Goal: Task Accomplishment & Management: Complete application form

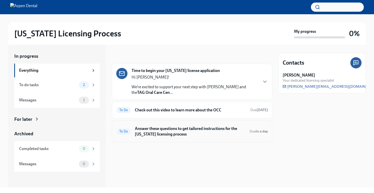
click at [187, 126] on h6 "Answer these questions to get tailored instructions for the [US_STATE] licensin…" at bounding box center [190, 131] width 111 height 11
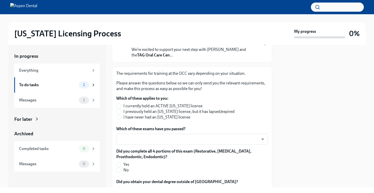
scroll to position [59, 0]
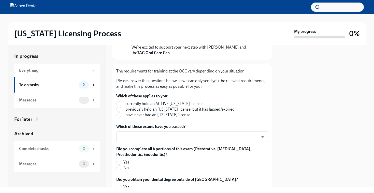
click at [170, 115] on span "I have never had an [US_STATE] license" at bounding box center [156, 115] width 67 height 6
click at [121, 115] on input "I have never had an [US_STATE] license" at bounding box center [119, 115] width 5 height 5
radio input "true"
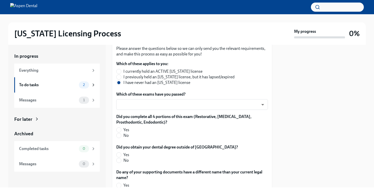
scroll to position [97, 0]
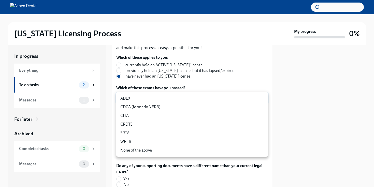
click at [169, 97] on body "[US_STATE] Licensing Process My progress 0% In progress Everything To do tasks …" at bounding box center [187, 96] width 374 height 193
click at [168, 98] on li "ADEX" at bounding box center [192, 98] width 152 height 9
type input "pxo-W3vNi"
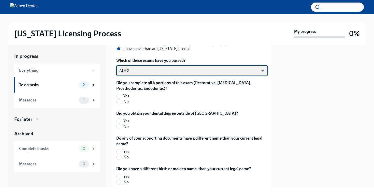
scroll to position [132, 0]
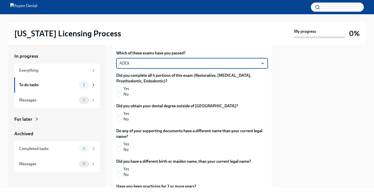
click at [128, 90] on span "Yes" at bounding box center [126, 89] width 6 height 6
click at [121, 90] on input "Yes" at bounding box center [119, 89] width 5 height 5
radio input "true"
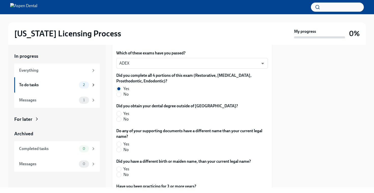
scroll to position [148, 0]
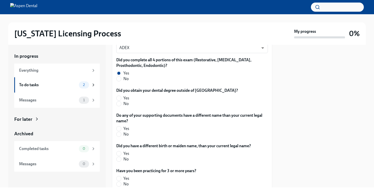
click at [125, 104] on span "No" at bounding box center [125, 104] width 5 height 6
click at [121, 104] on input "No" at bounding box center [119, 104] width 5 height 5
radio input "true"
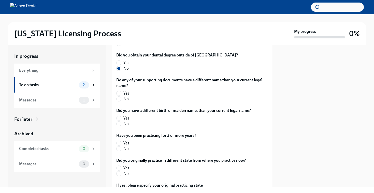
scroll to position [183, 0]
click at [118, 99] on input "No" at bounding box center [119, 99] width 5 height 5
radio input "true"
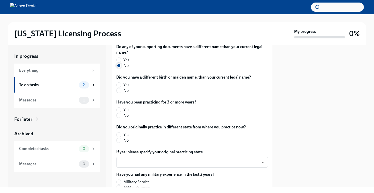
scroll to position [217, 0]
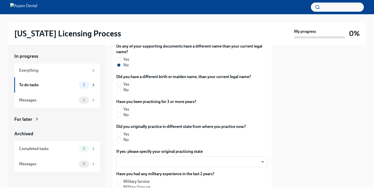
click at [122, 91] on label "No" at bounding box center [181, 90] width 131 height 6
click at [121, 91] on input "No" at bounding box center [119, 90] width 5 height 5
radio input "true"
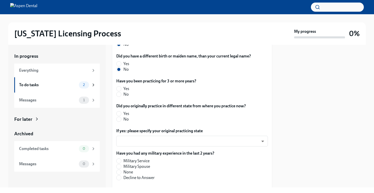
scroll to position [251, 0]
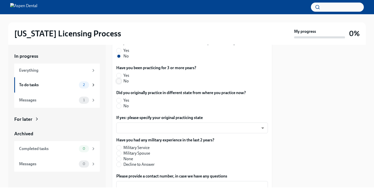
click at [120, 83] on input "No" at bounding box center [119, 81] width 5 height 5
radio input "true"
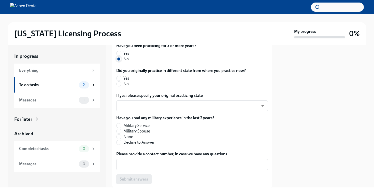
scroll to position [273, 0]
click at [120, 79] on input "Yes" at bounding box center [119, 78] width 5 height 5
radio input "true"
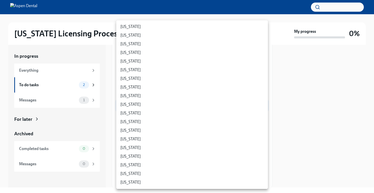
click at [126, 108] on body "[US_STATE] Licensing Process My progress 0% In progress Everything To do tasks …" at bounding box center [187, 96] width 374 height 193
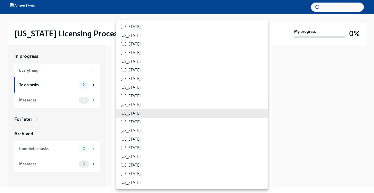
click at [126, 122] on li "[US_STATE]" at bounding box center [192, 122] width 152 height 9
type input "2bYPvhzpJ"
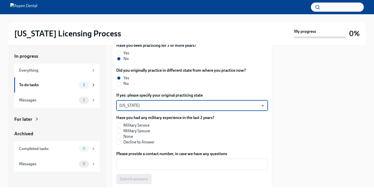
click at [121, 137] on label "None" at bounding box center [163, 137] width 94 height 6
click at [121, 137] on input "None" at bounding box center [119, 136] width 5 height 5
radio input "true"
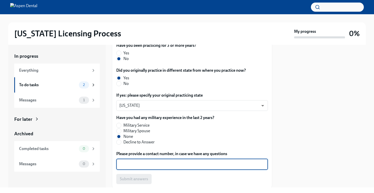
click at [137, 167] on textarea "Please provide a contact number, in case we have any questions" at bounding box center [192, 164] width 146 height 6
type textarea "6086094024"
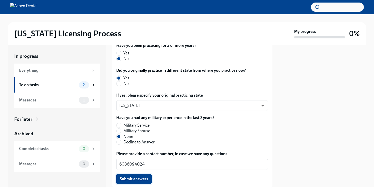
click at [138, 177] on span "Submit answers" at bounding box center [134, 179] width 28 height 5
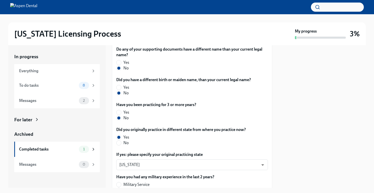
scroll to position [307, 0]
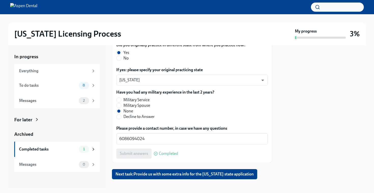
click at [9, 17] on div at bounding box center [187, 18] width 358 height 8
click at [175, 170] on button "Next task : Provide us with some extra info for the [US_STATE] state application" at bounding box center [184, 174] width 145 height 10
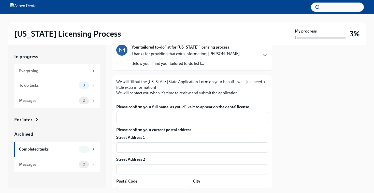
scroll to position [44, 0]
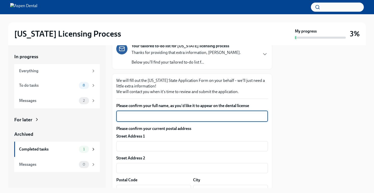
click at [146, 118] on textarea "Please confirm your full name, as you'd like it to appear on the dental license" at bounding box center [192, 116] width 146 height 6
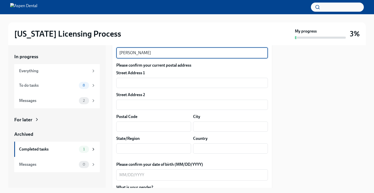
scroll to position [108, 0]
type textarea "[PERSON_NAME]"
click at [221, 87] on input "text" at bounding box center [192, 82] width 152 height 10
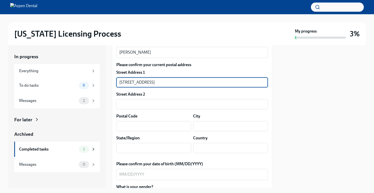
type input "[STREET_ADDRESS]"
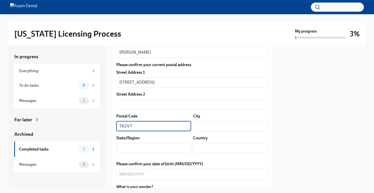
type input "76247"
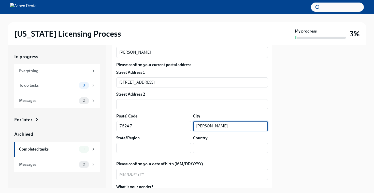
type input "[PERSON_NAME]"
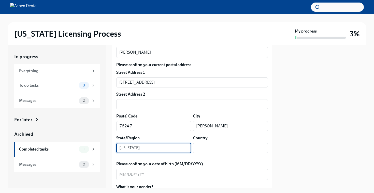
type input "[US_STATE]"
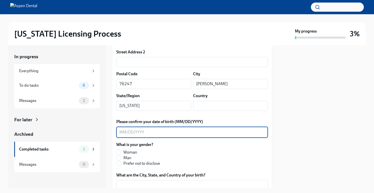
click at [168, 133] on textarea "Please confirm your date of birth (MM/DD/YYYY)" at bounding box center [192, 132] width 146 height 6
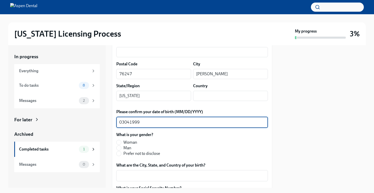
click at [168, 133] on div "What is your gender? [DEMOGRAPHIC_DATA] Man Prefer not to disclose" at bounding box center [192, 144] width 152 height 24
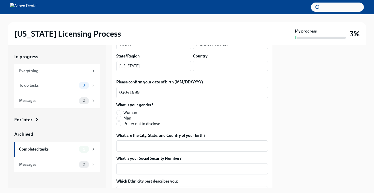
scroll to position [195, 0]
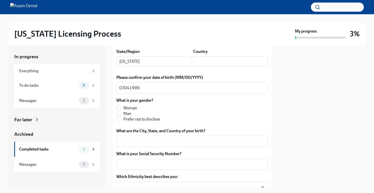
click at [123, 82] on div "Please confirm your date of birth (MM/DD/YYYY) 03041999 x ​" at bounding box center [192, 84] width 152 height 19
click at [123, 89] on textarea "03041999" at bounding box center [192, 88] width 146 height 6
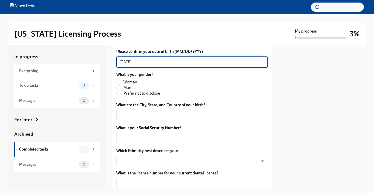
scroll to position [222, 0]
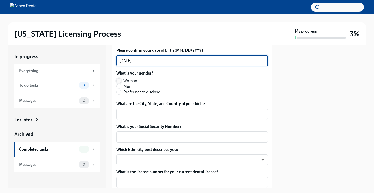
type textarea "[DATE]"
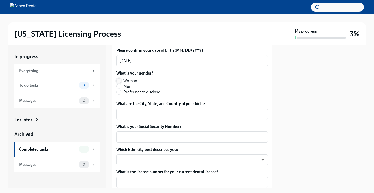
click at [119, 81] on input "Woman" at bounding box center [119, 81] width 5 height 5
radio input "true"
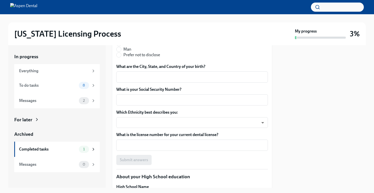
scroll to position [259, 0]
click at [120, 79] on textarea "What are the City, State, and Country of your birth?" at bounding box center [192, 77] width 146 height 6
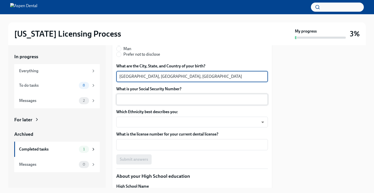
type textarea "[GEOGRAPHIC_DATA], [GEOGRAPHIC_DATA], [GEOGRAPHIC_DATA]"
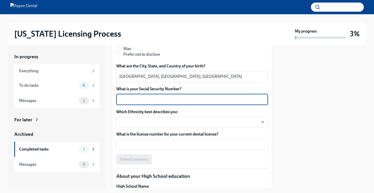
click at [121, 100] on textarea "What is your Social Security Number?" at bounding box center [192, 100] width 146 height 6
type textarea "390315318"
click at [134, 125] on body "[US_STATE] Licensing Process My progress 3% In progress Everything To do tasks …" at bounding box center [187, 96] width 374 height 193
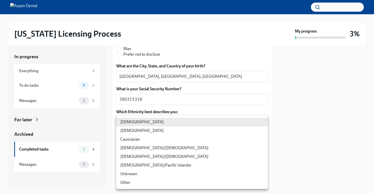
click at [134, 134] on li "[DEMOGRAPHIC_DATA]" at bounding box center [192, 131] width 152 height 9
type input "930Z9RFkx"
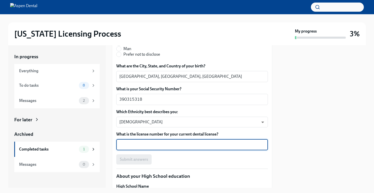
click at [138, 145] on textarea "What is the license number for your current dental license?" at bounding box center [192, 145] width 146 height 6
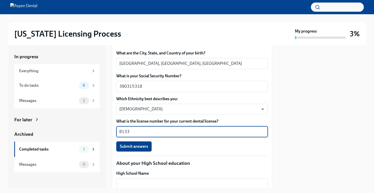
scroll to position [276, 0]
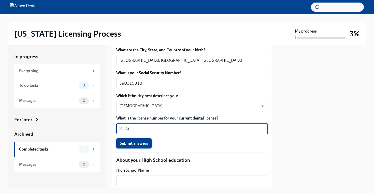
type textarea "8133"
click at [147, 142] on span "Submit answers" at bounding box center [134, 143] width 28 height 5
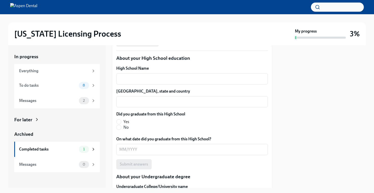
scroll to position [378, 0]
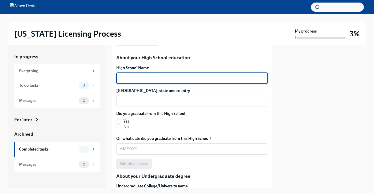
click at [246, 76] on textarea "High School Name" at bounding box center [192, 78] width 146 height 6
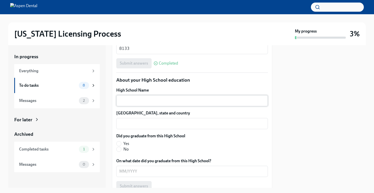
scroll to position [356, 0]
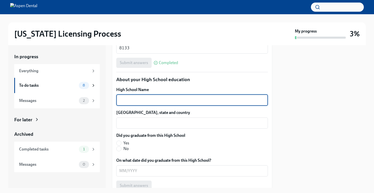
click at [181, 103] on textarea "High School Name" at bounding box center [192, 100] width 146 height 6
type textarea "[GEOGRAPHIC_DATA]"
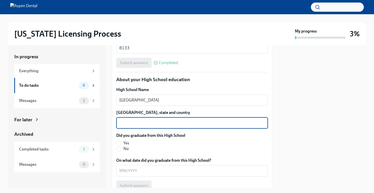
click at [157, 125] on textarea "[GEOGRAPHIC_DATA], state and country" at bounding box center [192, 123] width 146 height 6
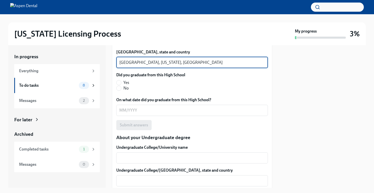
scroll to position [427, 0]
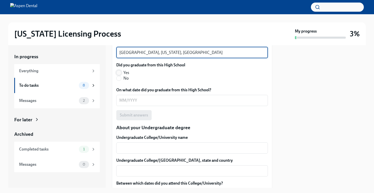
type textarea "[GEOGRAPHIC_DATA], [US_STATE], [GEOGRAPHIC_DATA]"
click at [121, 73] on input "Yes" at bounding box center [119, 73] width 5 height 5
radio input "true"
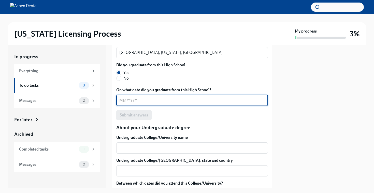
click at [125, 103] on textarea "On what date did you graduate from this High School?" at bounding box center [192, 101] width 146 height 6
type textarea "06/2016"
click at [167, 113] on div "Submit answers" at bounding box center [192, 115] width 152 height 10
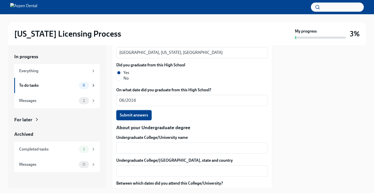
click at [140, 115] on span "Submit answers" at bounding box center [134, 115] width 28 height 5
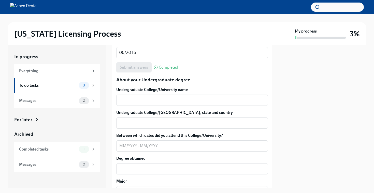
scroll to position [488, 0]
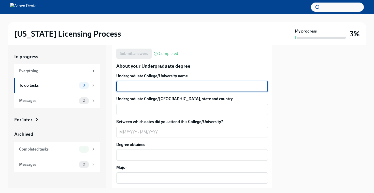
click at [144, 87] on textarea "Undergraduate College/University name" at bounding box center [192, 87] width 146 height 6
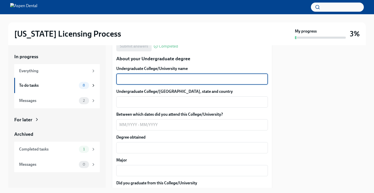
scroll to position [501, 0]
